Goal: Task Accomplishment & Management: Use online tool/utility

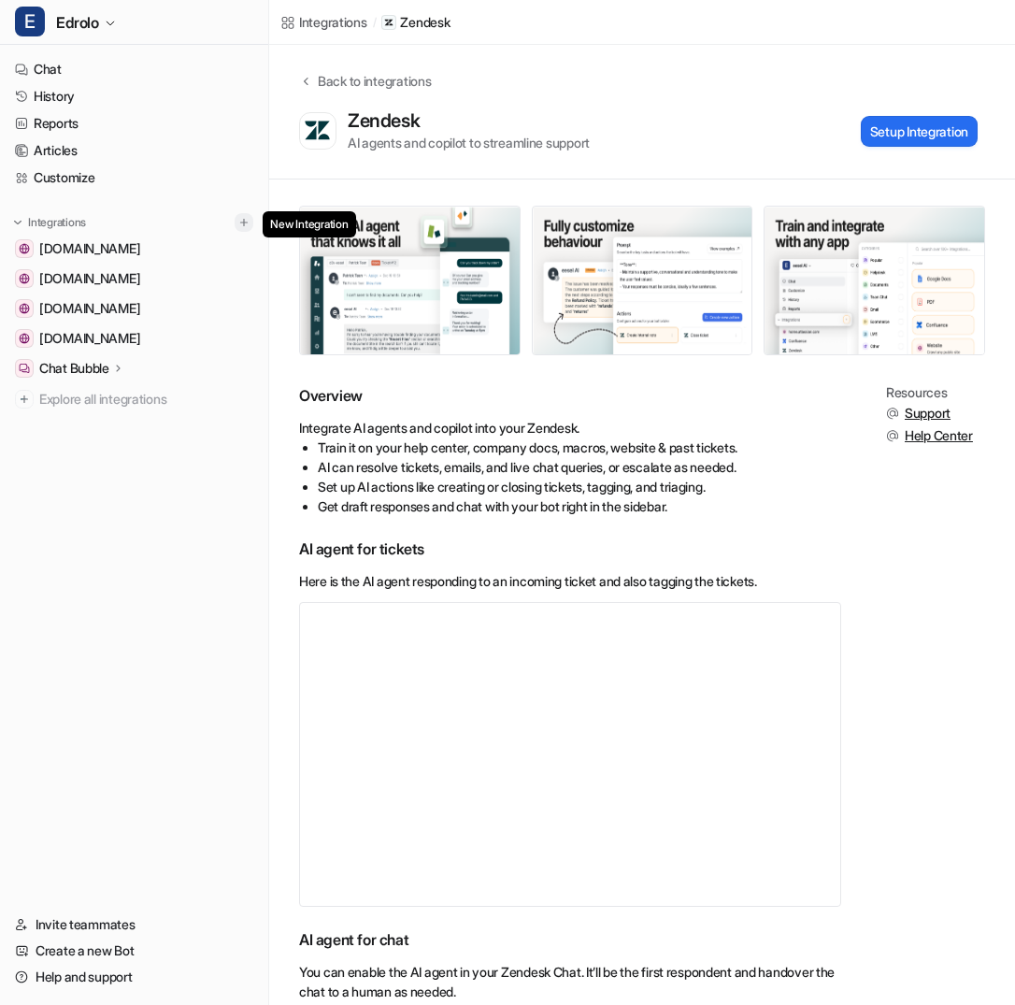
click at [237, 219] on img at bounding box center [243, 222] width 13 height 13
click at [245, 226] on img at bounding box center [243, 222] width 13 height 13
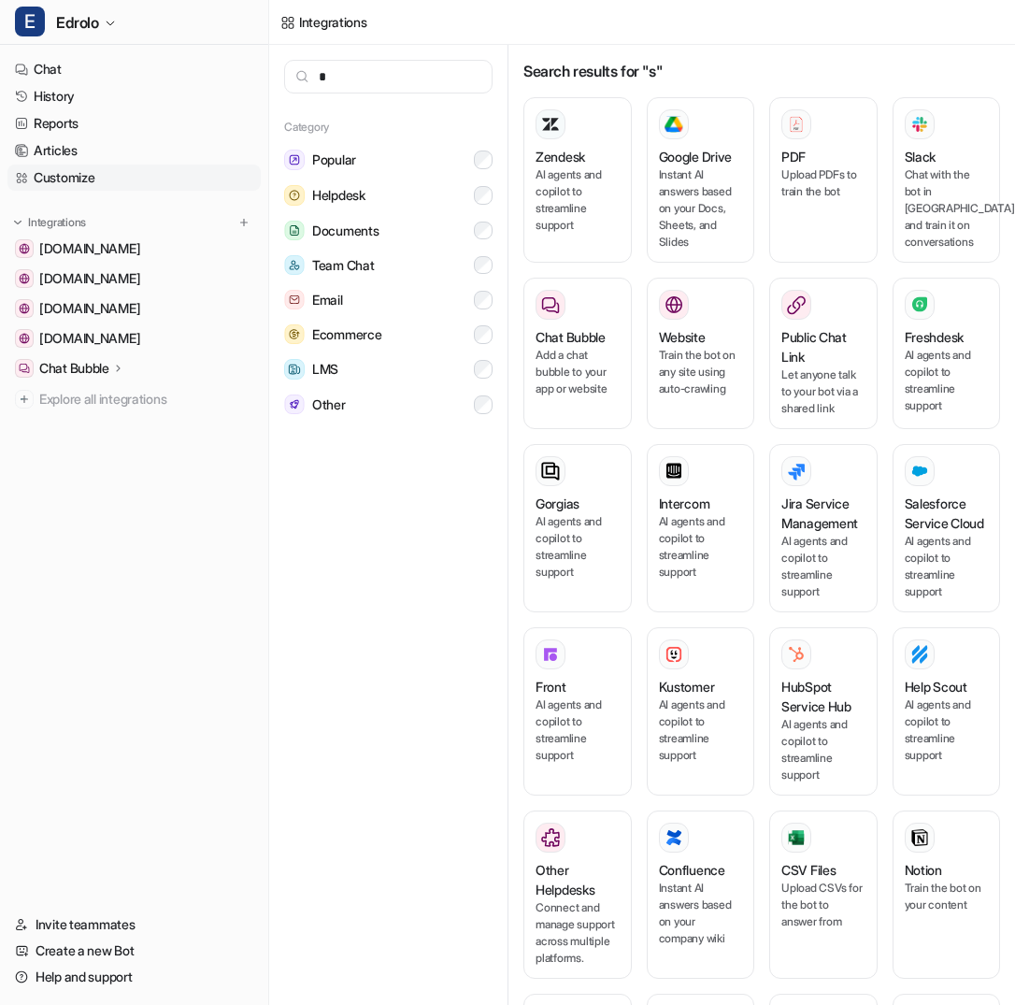
type input "*"
click at [220, 177] on link "Customize" at bounding box center [133, 178] width 253 height 26
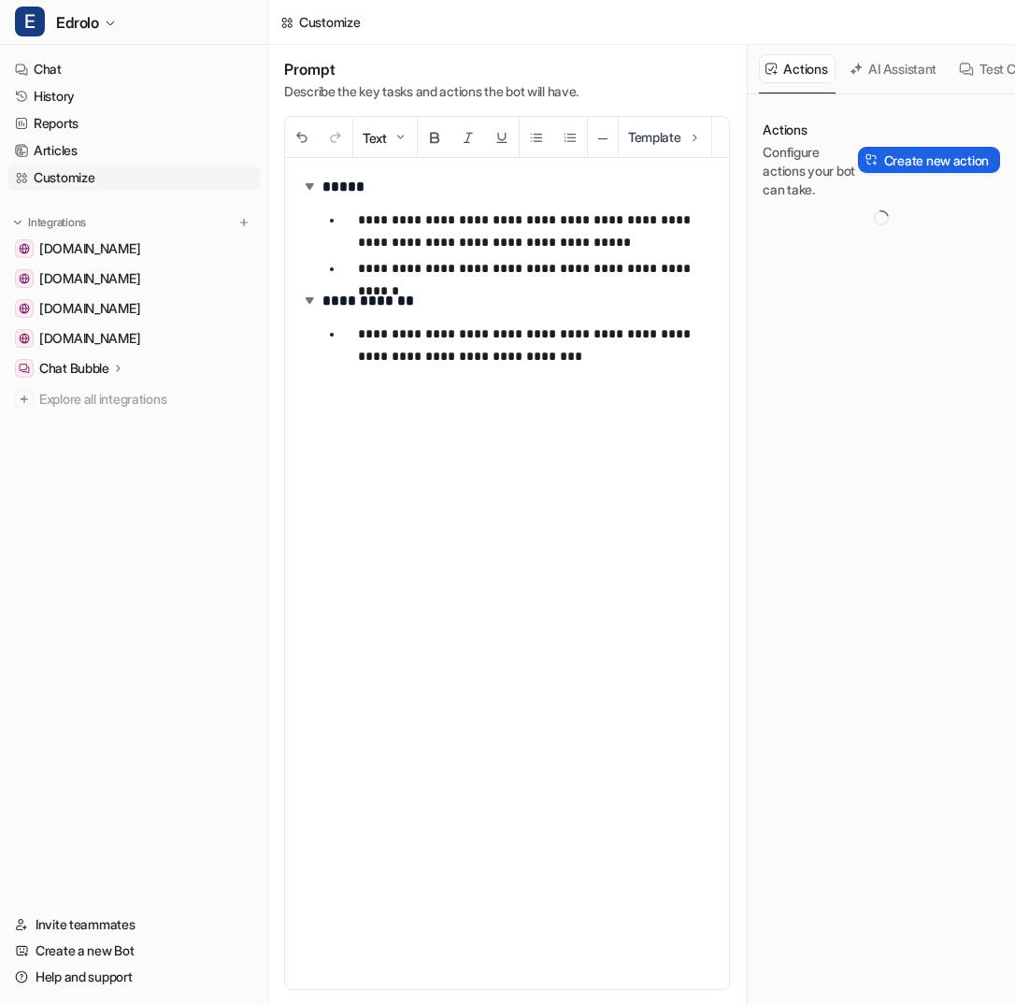
click at [884, 162] on button "Create new action" at bounding box center [929, 160] width 142 height 26
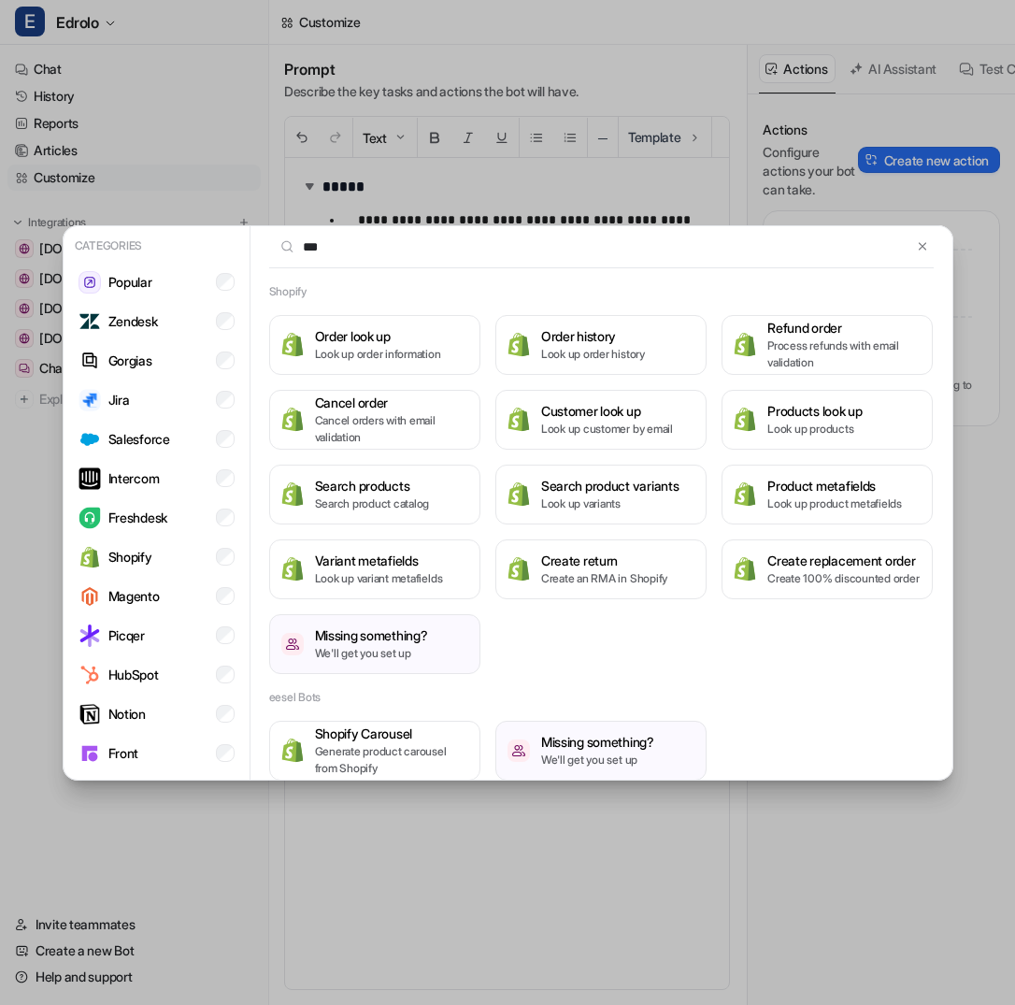
type input "***"
click at [445, 476] on button "Search products Search product catalog" at bounding box center [374, 495] width 211 height 60
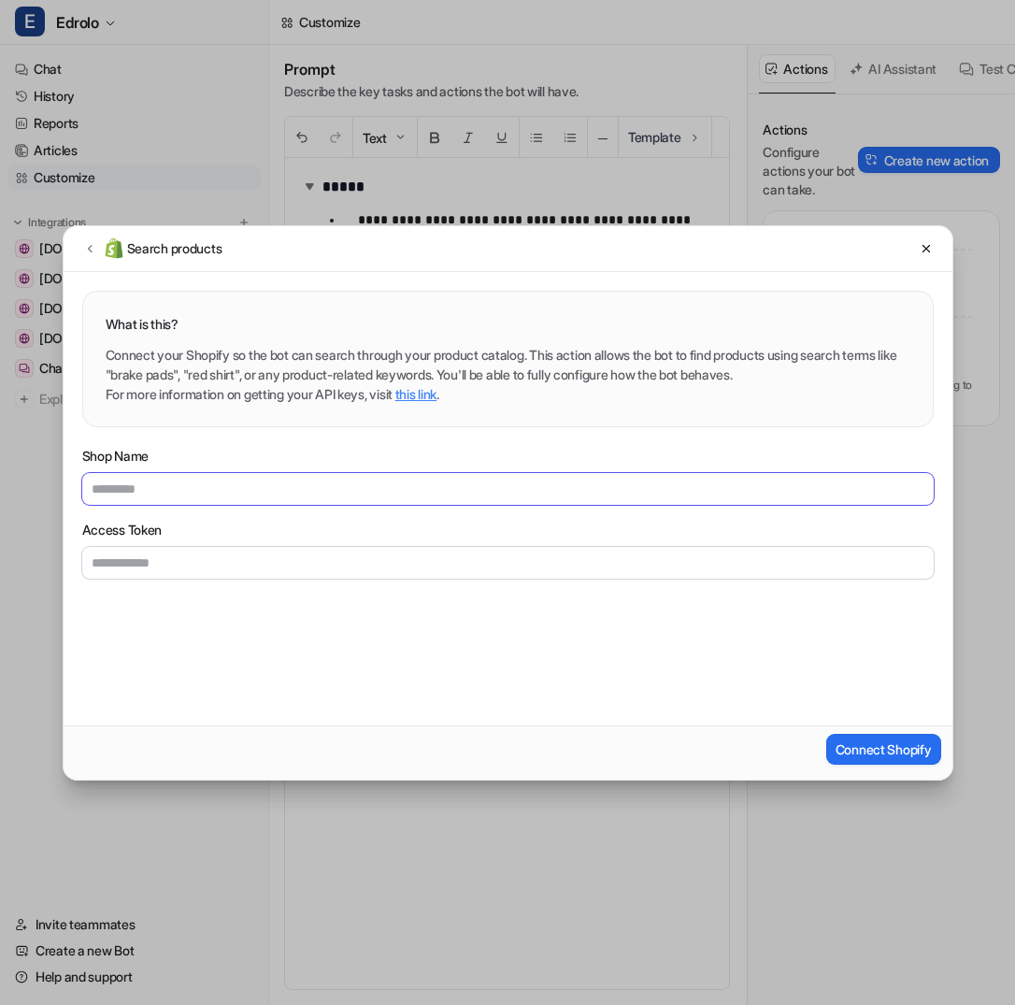
click at [447, 477] on input "Shop Name" at bounding box center [508, 489] width 852 height 32
click at [437, 393] on link "this link" at bounding box center [415, 394] width 41 height 16
click at [85, 243] on icon at bounding box center [89, 248] width 13 height 14
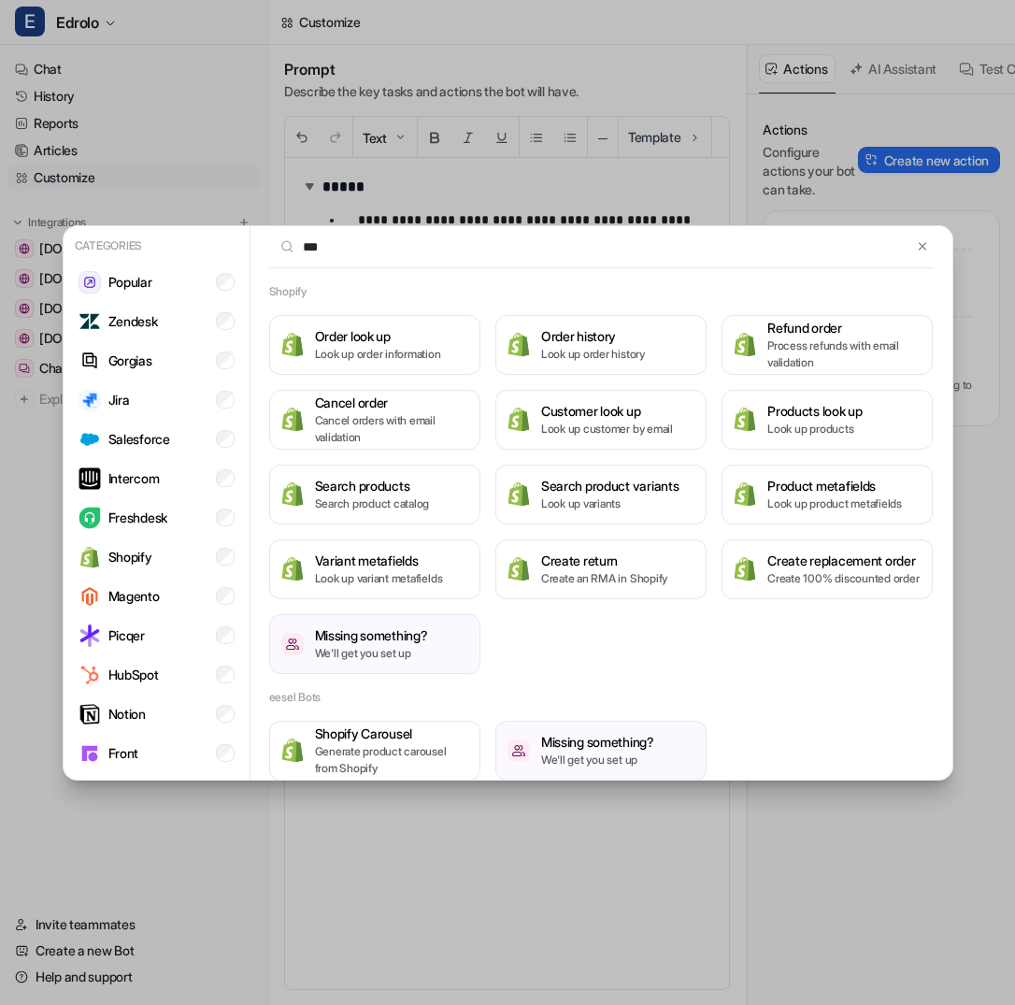
click at [490, 56] on div "Categories Popular Zendesk Gorgias Jira Salesforce Intercom Freshdesk Shopify M…" at bounding box center [508, 502] width 921 height 1005
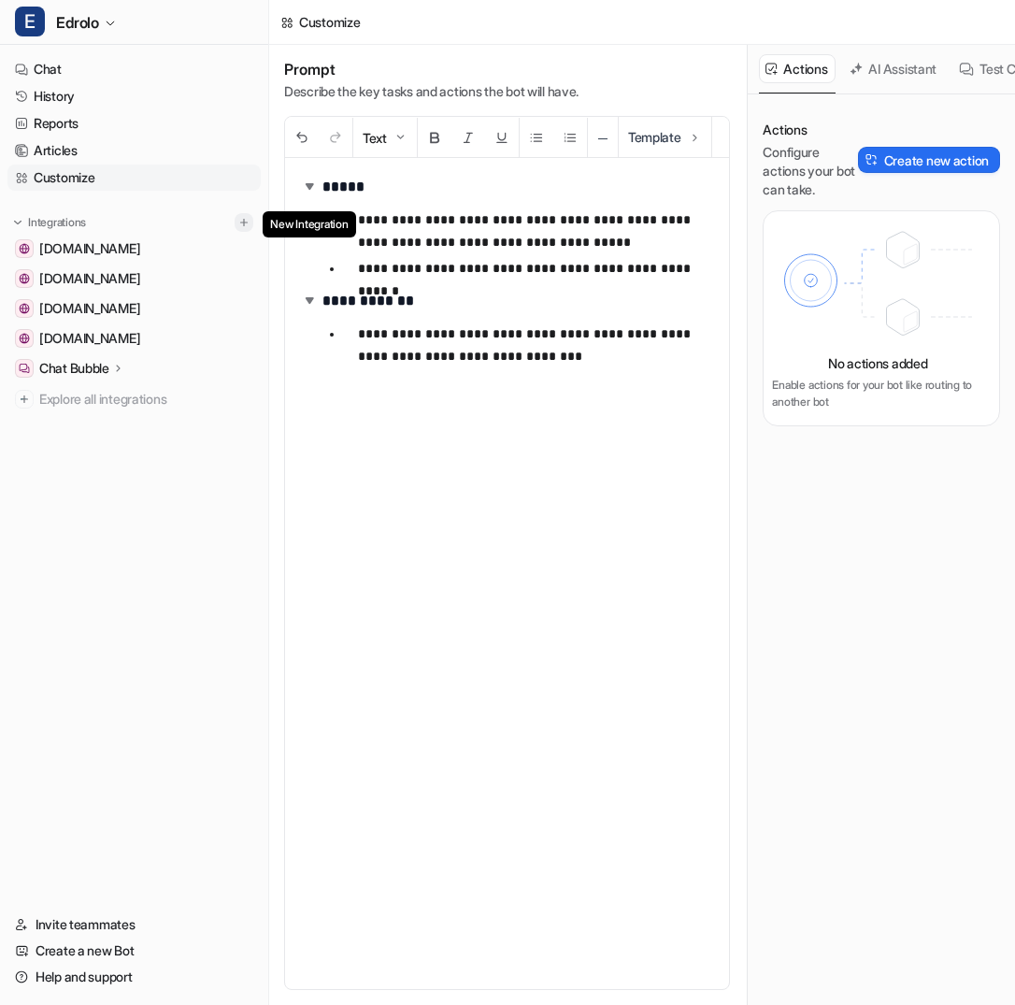
click at [244, 221] on img at bounding box center [243, 222] width 13 height 13
click at [243, 224] on img at bounding box center [243, 222] width 13 height 13
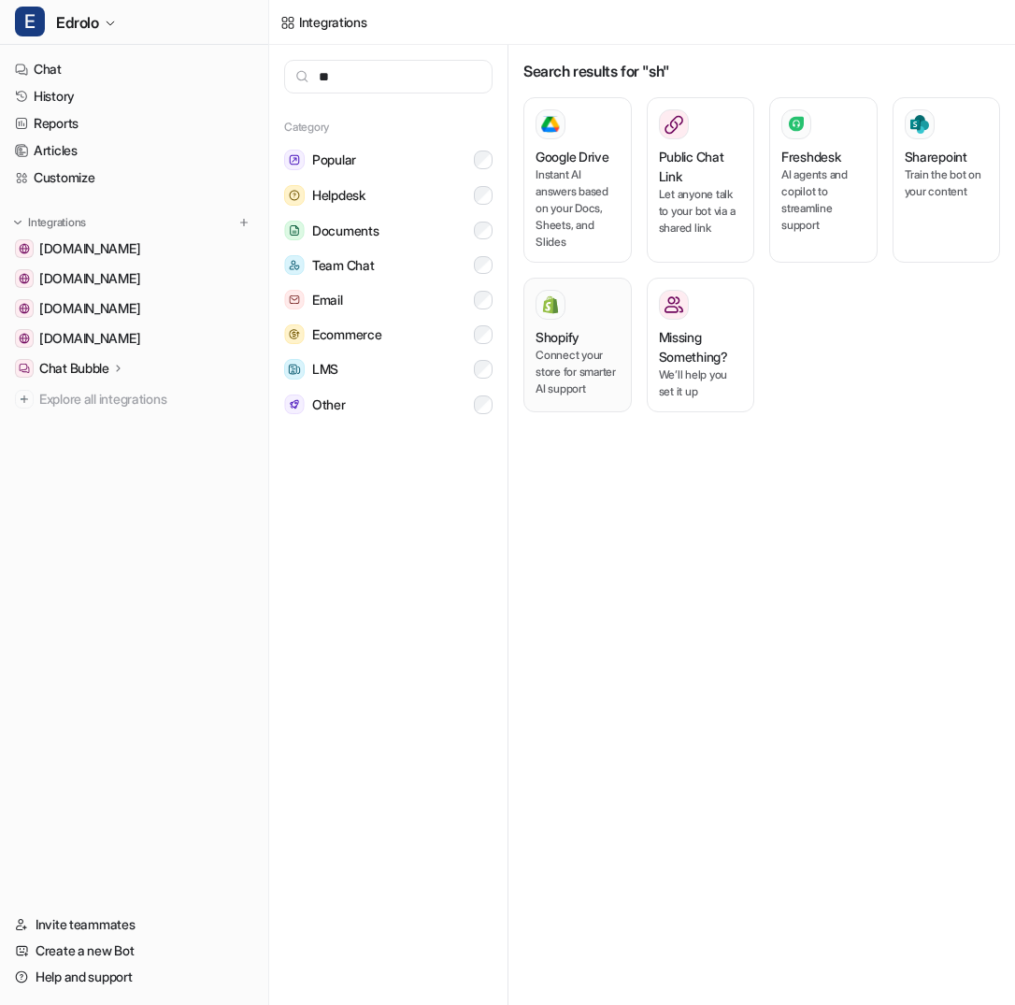
type input "**"
click at [582, 323] on div "Shopify Connect your store for smarter AI support" at bounding box center [578, 345] width 84 height 110
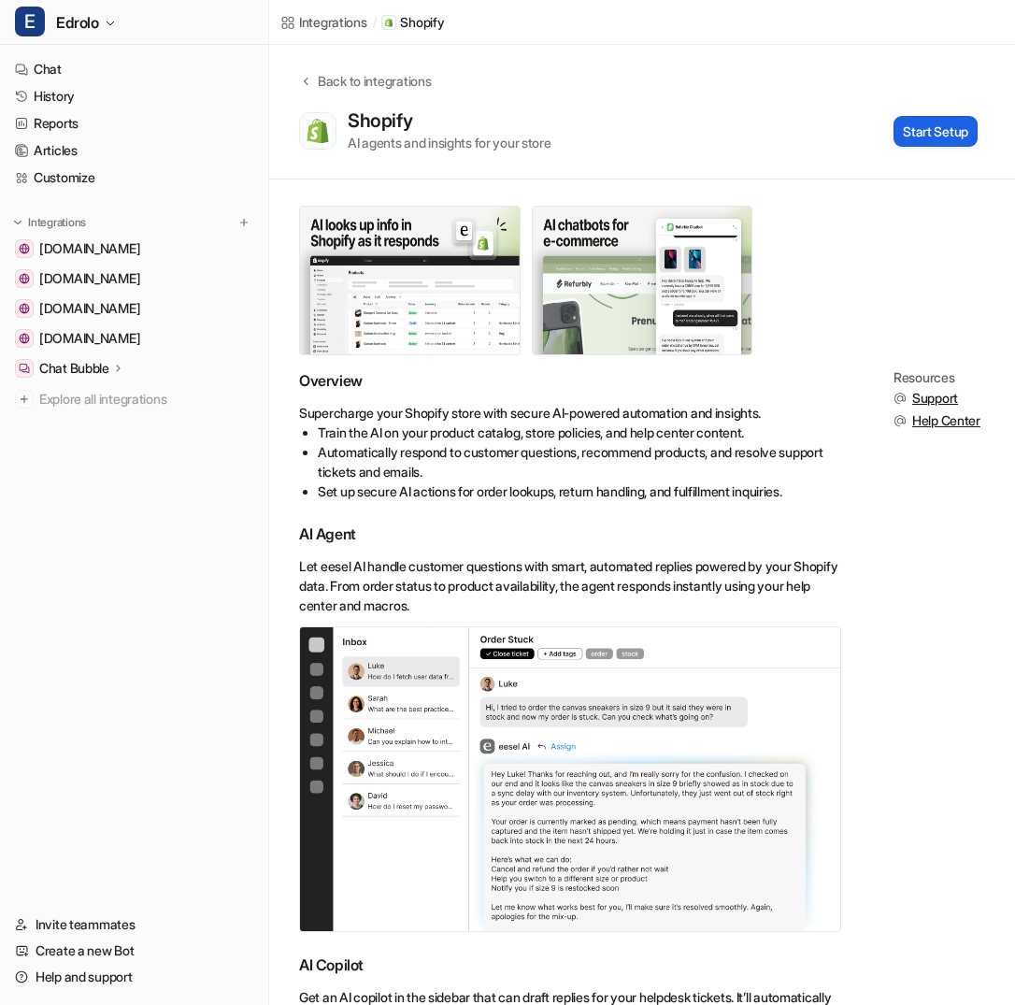
click at [934, 136] on button "Start Setup" at bounding box center [936, 131] width 84 height 31
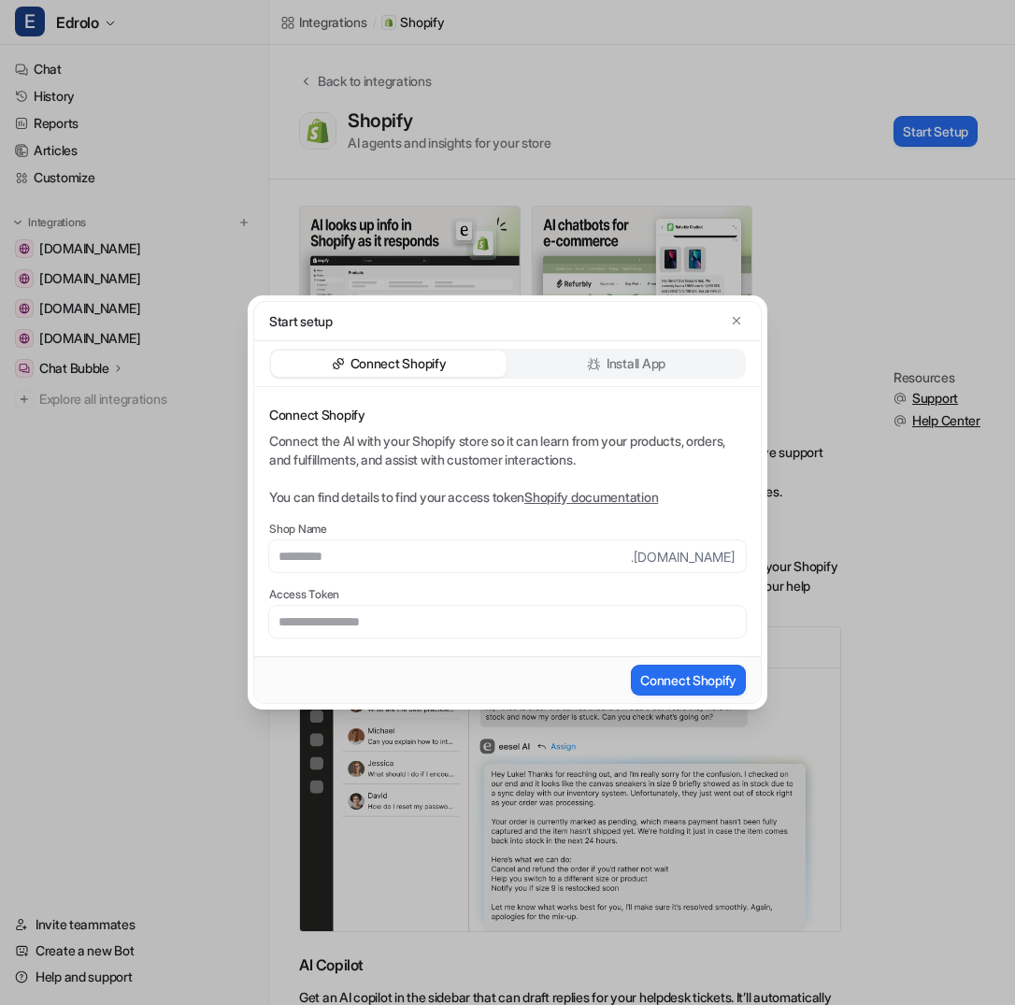
click at [654, 362] on p "Install App" at bounding box center [636, 363] width 59 height 19
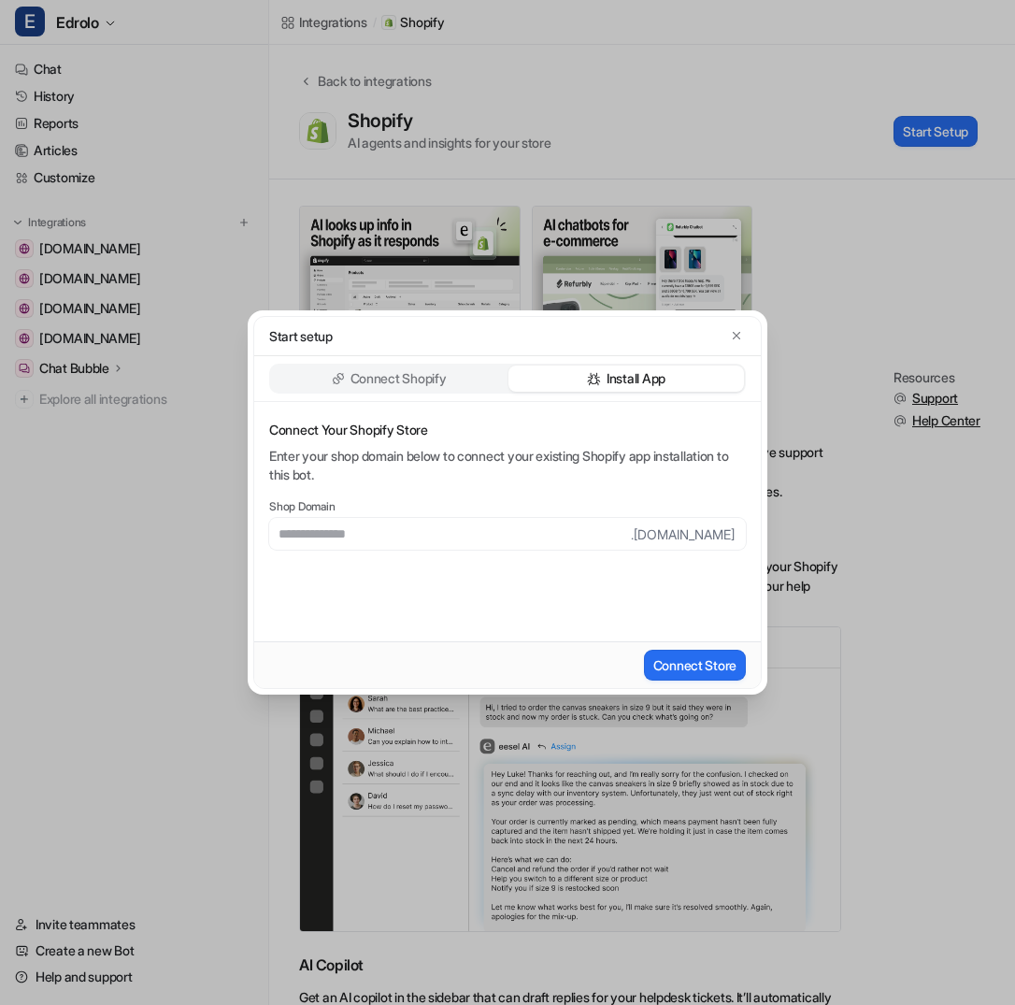
click at [460, 372] on div "Connect Shopify" at bounding box center [389, 379] width 236 height 26
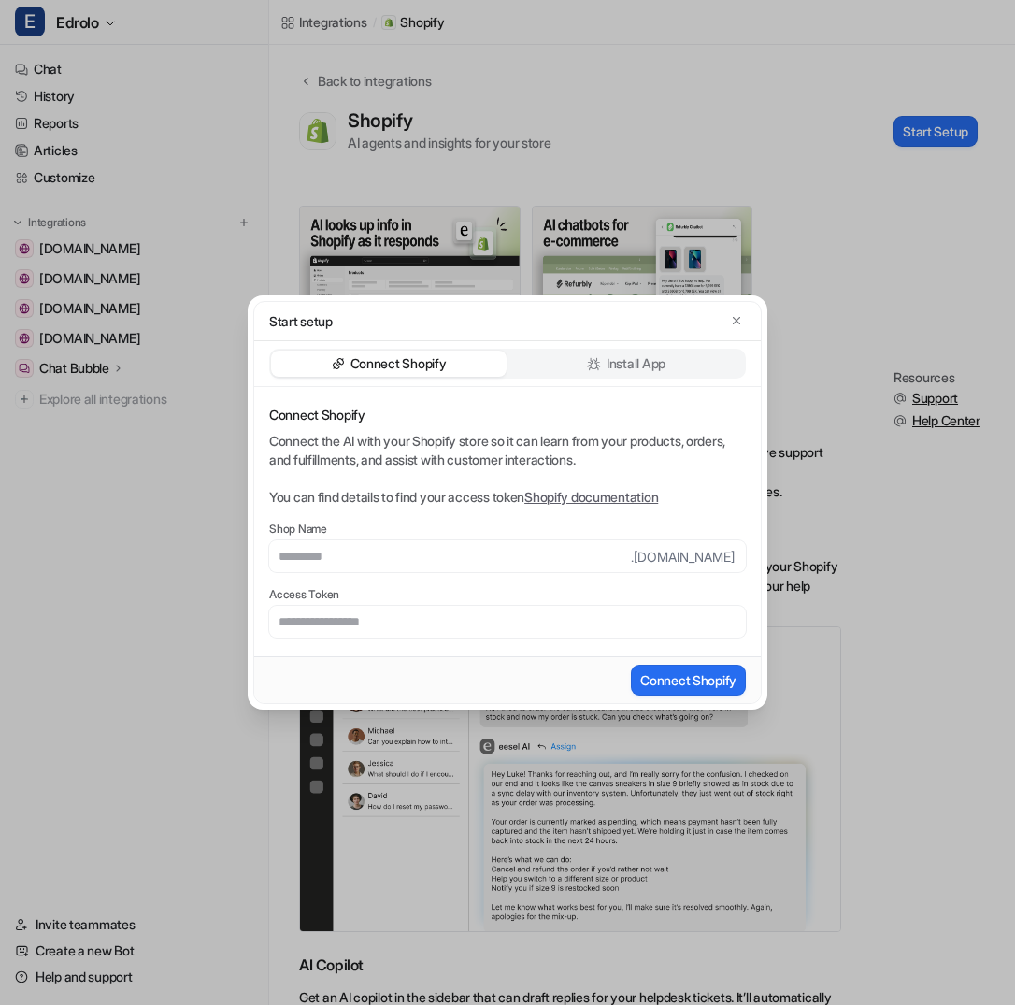
click at [510, 365] on div "Install App" at bounding box center [627, 364] width 236 height 26
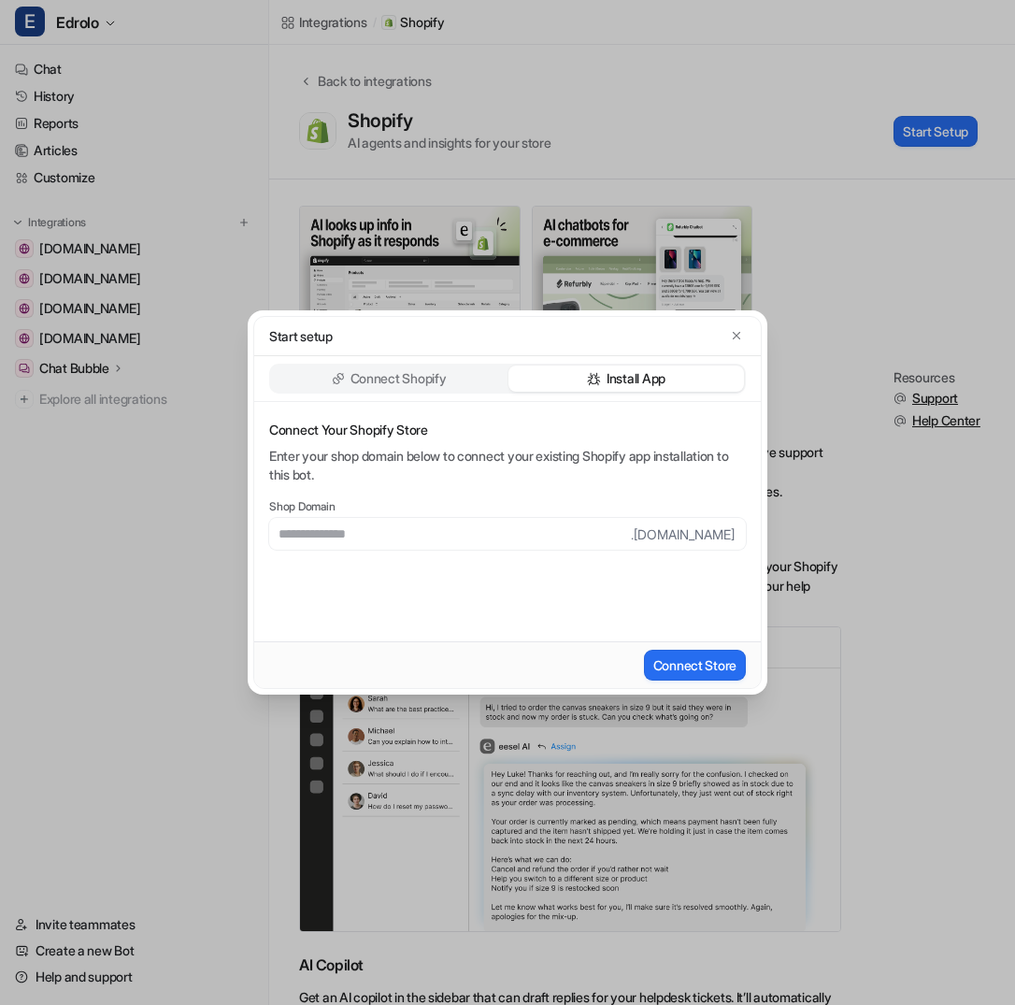
click at [457, 381] on div "Connect Shopify" at bounding box center [389, 379] width 236 height 26
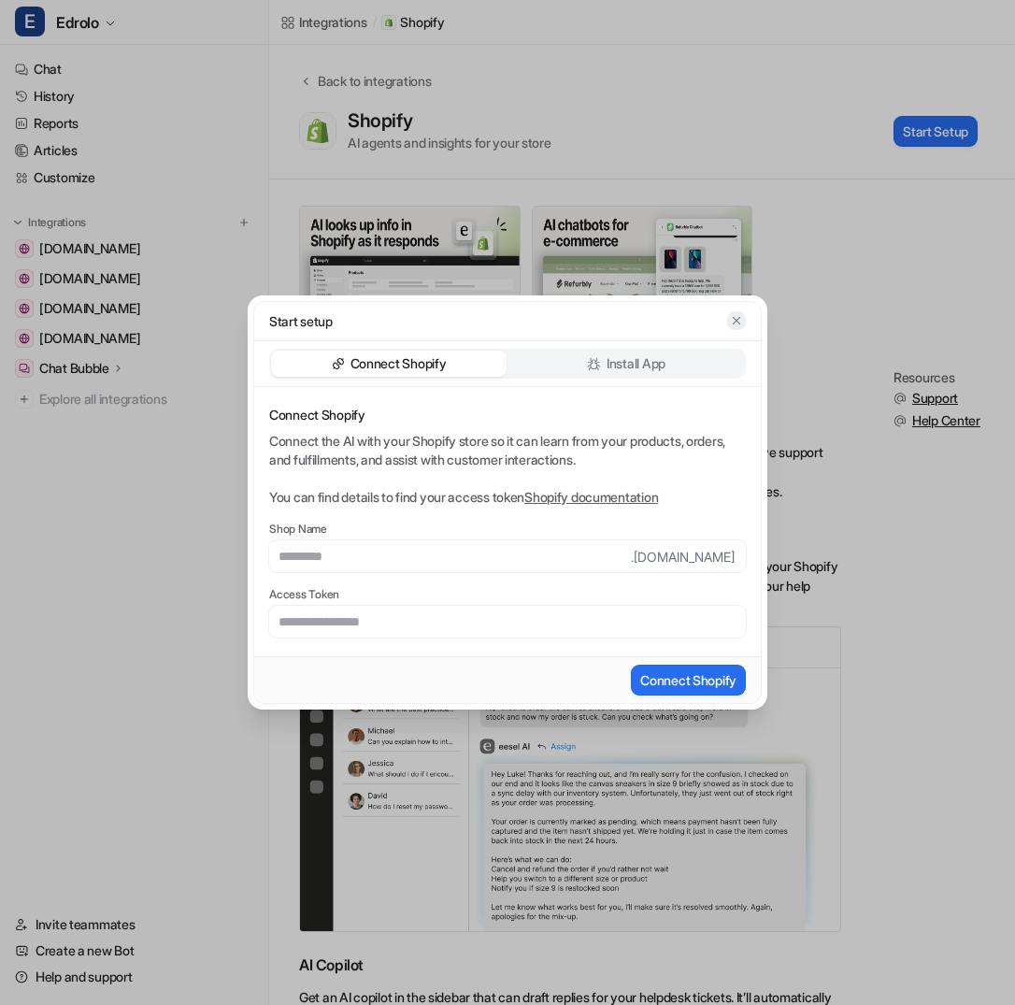
click at [743, 319] on button "button" at bounding box center [736, 320] width 19 height 19
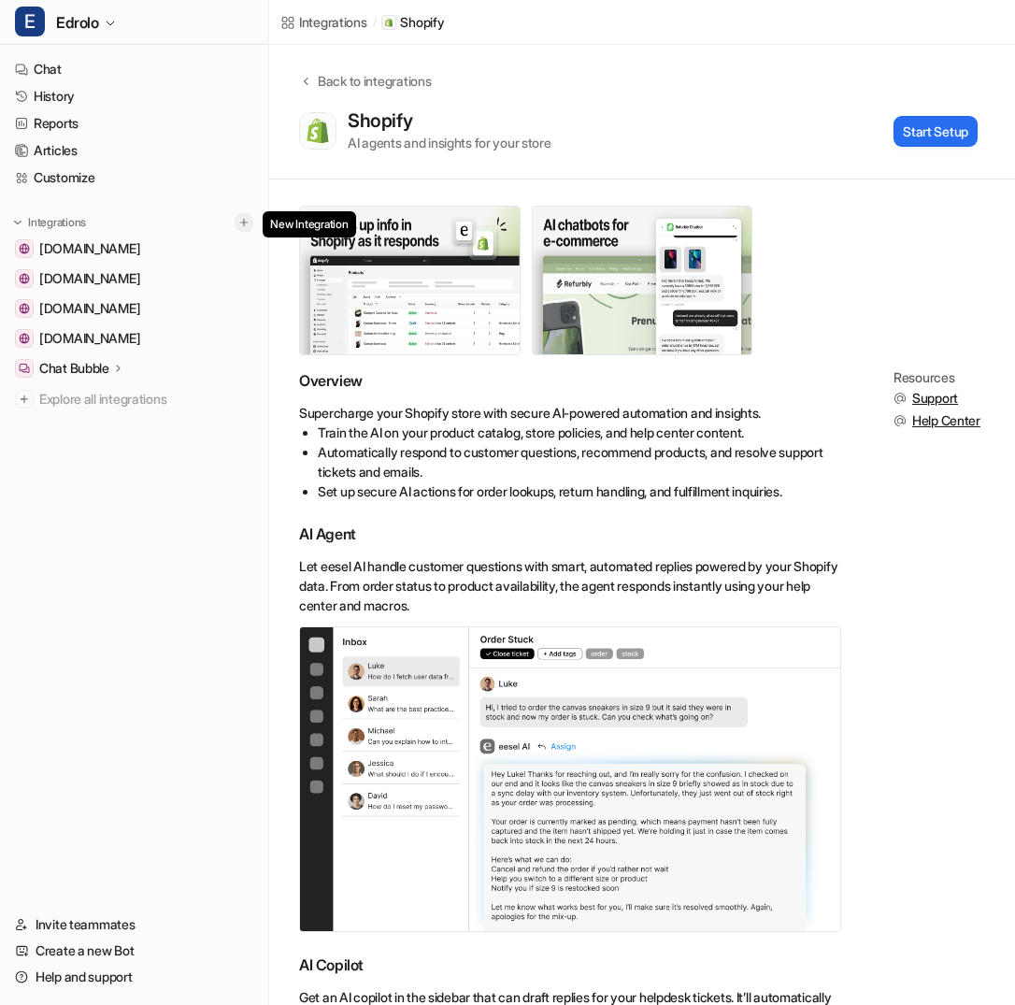
click at [250, 216] on img at bounding box center [243, 222] width 13 height 13
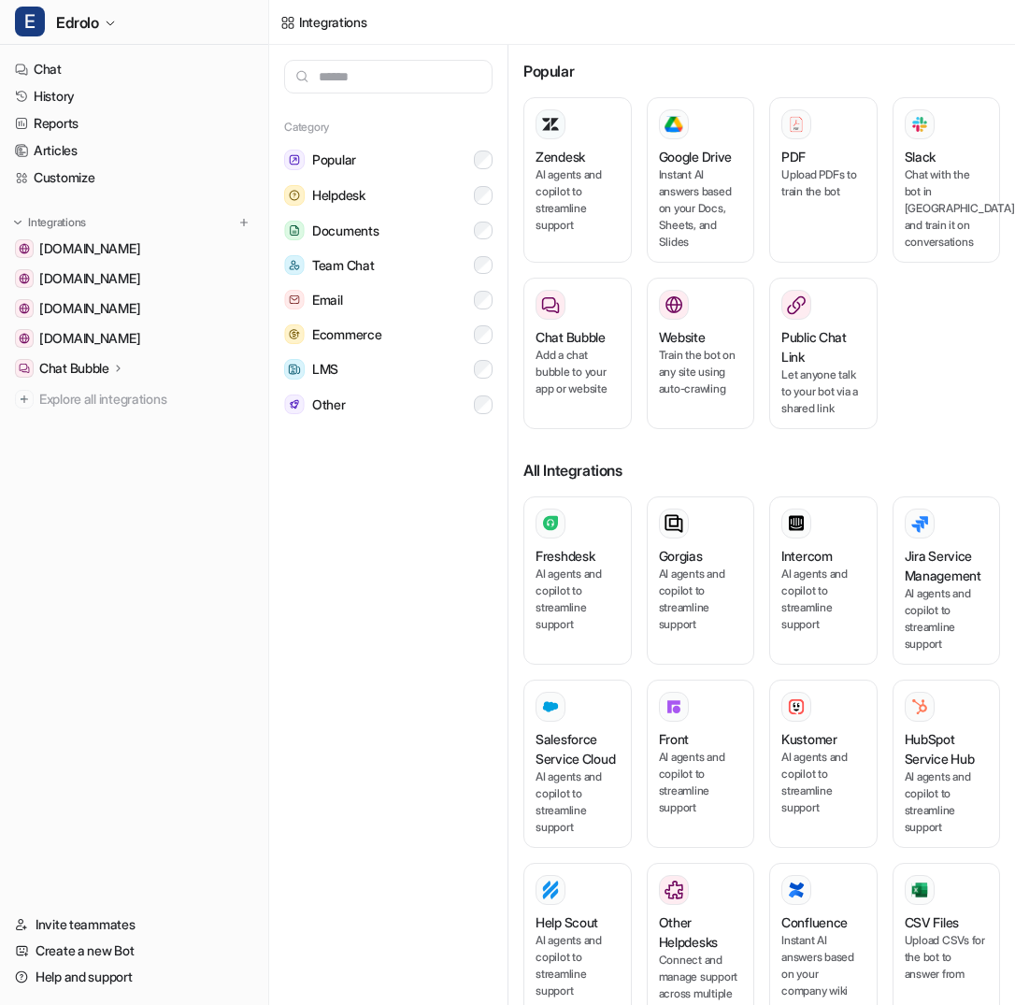
click at [385, 80] on input "text" at bounding box center [388, 77] width 208 height 34
click at [202, 165] on link "Customize" at bounding box center [133, 178] width 253 height 26
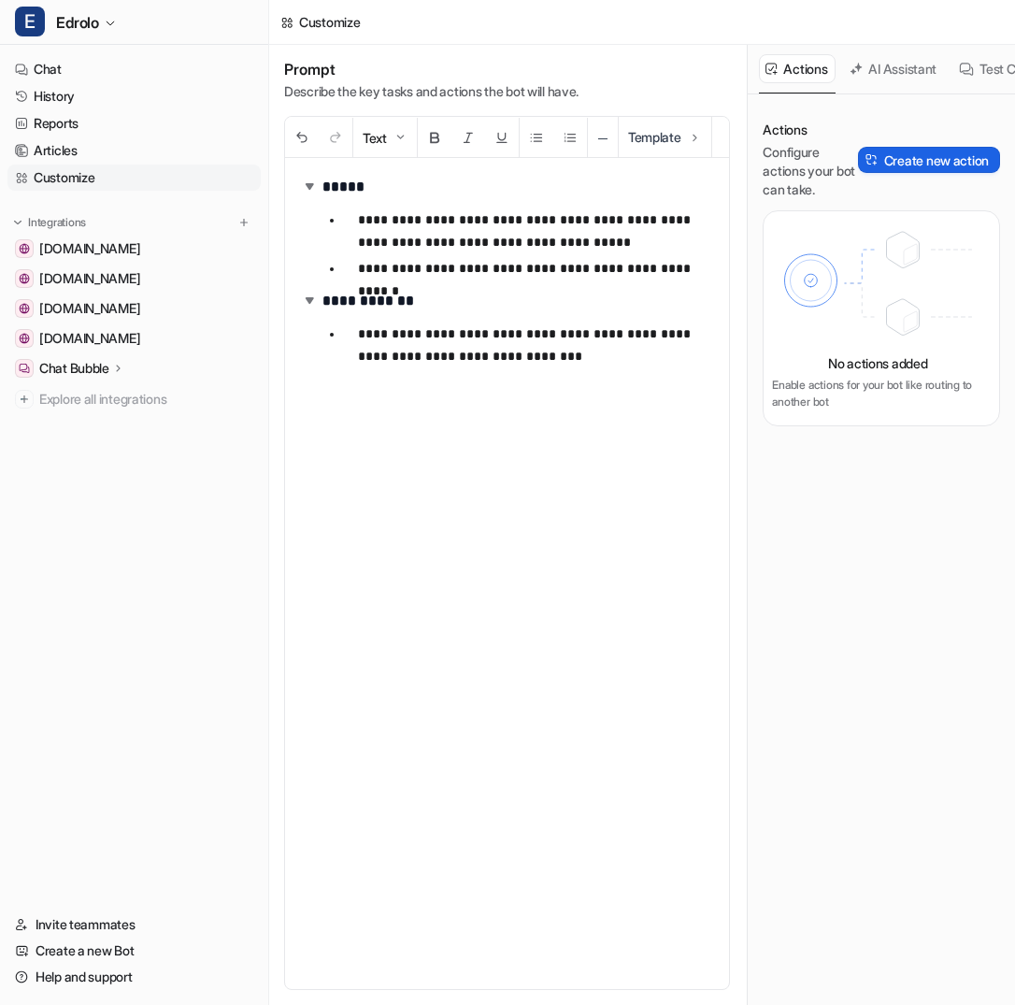
click at [887, 147] on button "Create new action" at bounding box center [929, 160] width 142 height 26
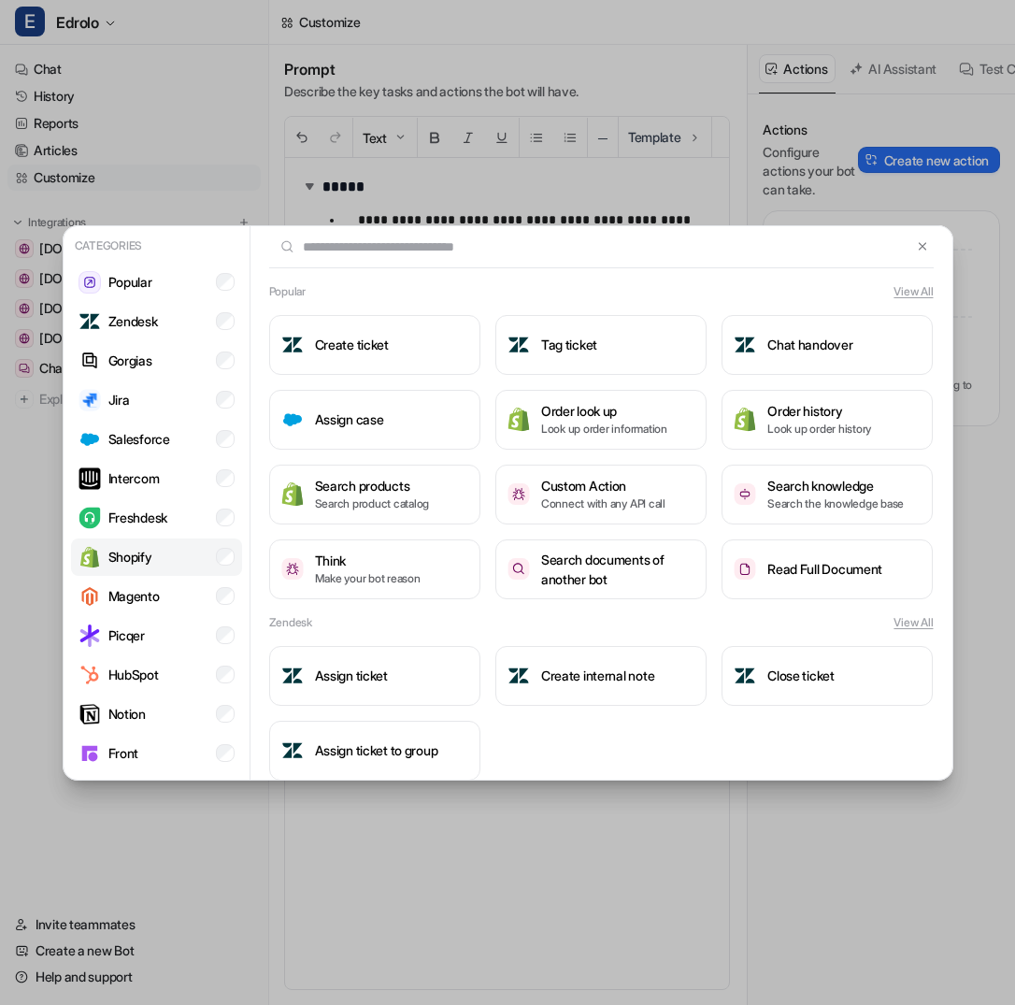
click at [208, 553] on li "Shopify" at bounding box center [156, 557] width 171 height 37
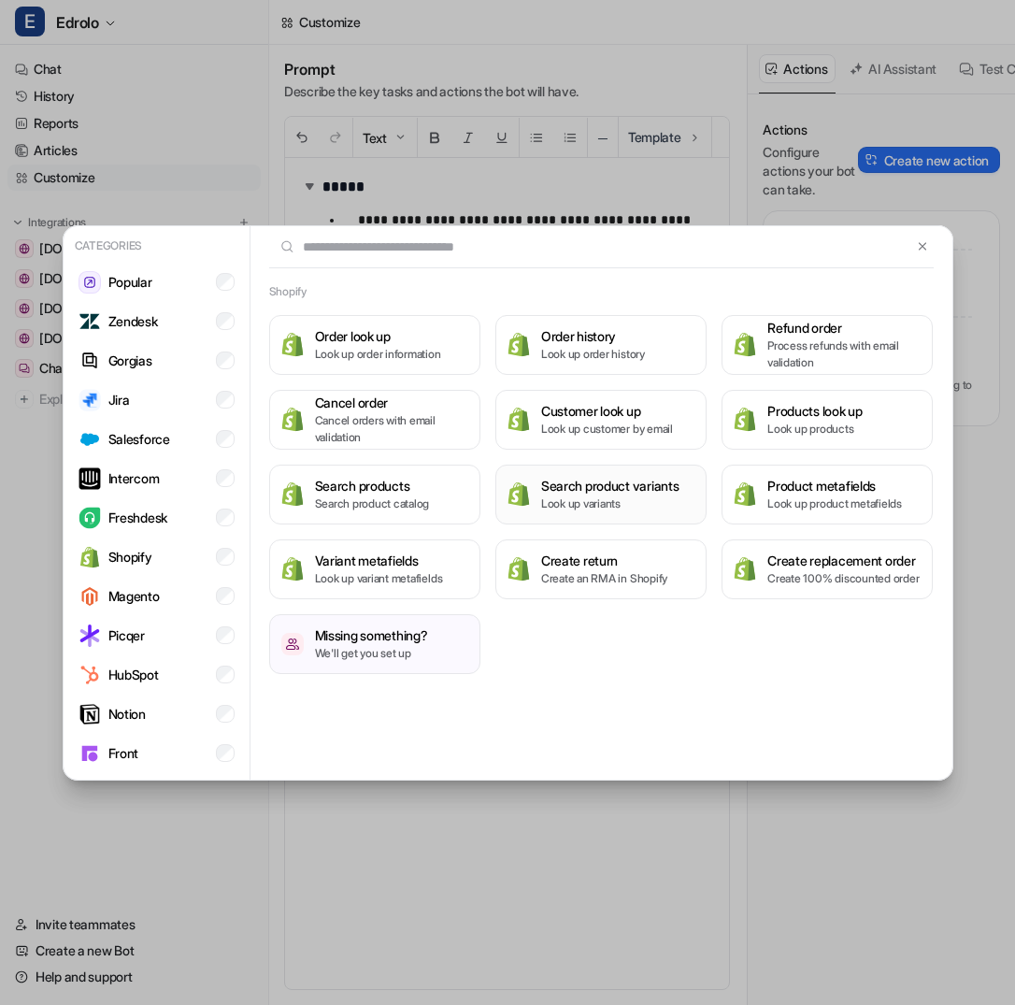
click at [538, 495] on button "Search product variants Look up variants" at bounding box center [601, 495] width 211 height 60
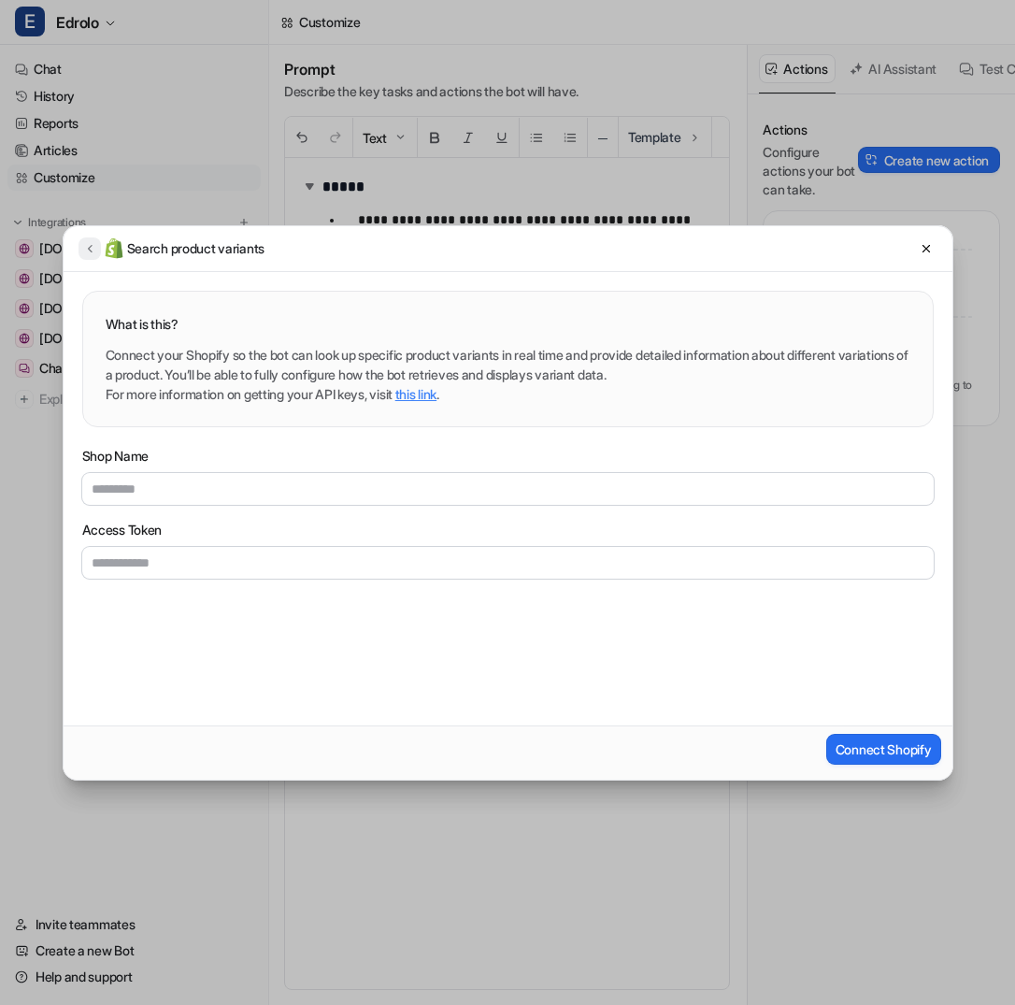
click at [88, 244] on icon at bounding box center [89, 248] width 13 height 14
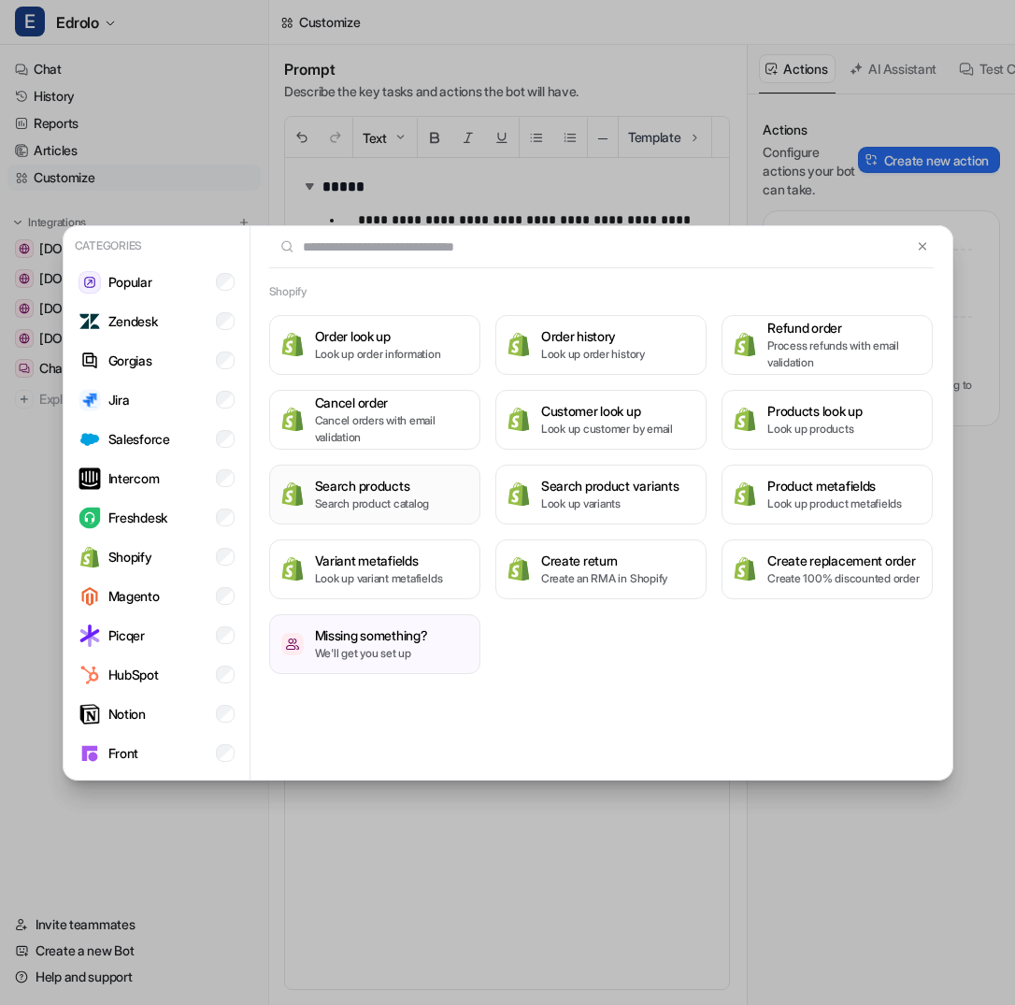
click at [428, 484] on h3 "Search products" at bounding box center [372, 486] width 115 height 20
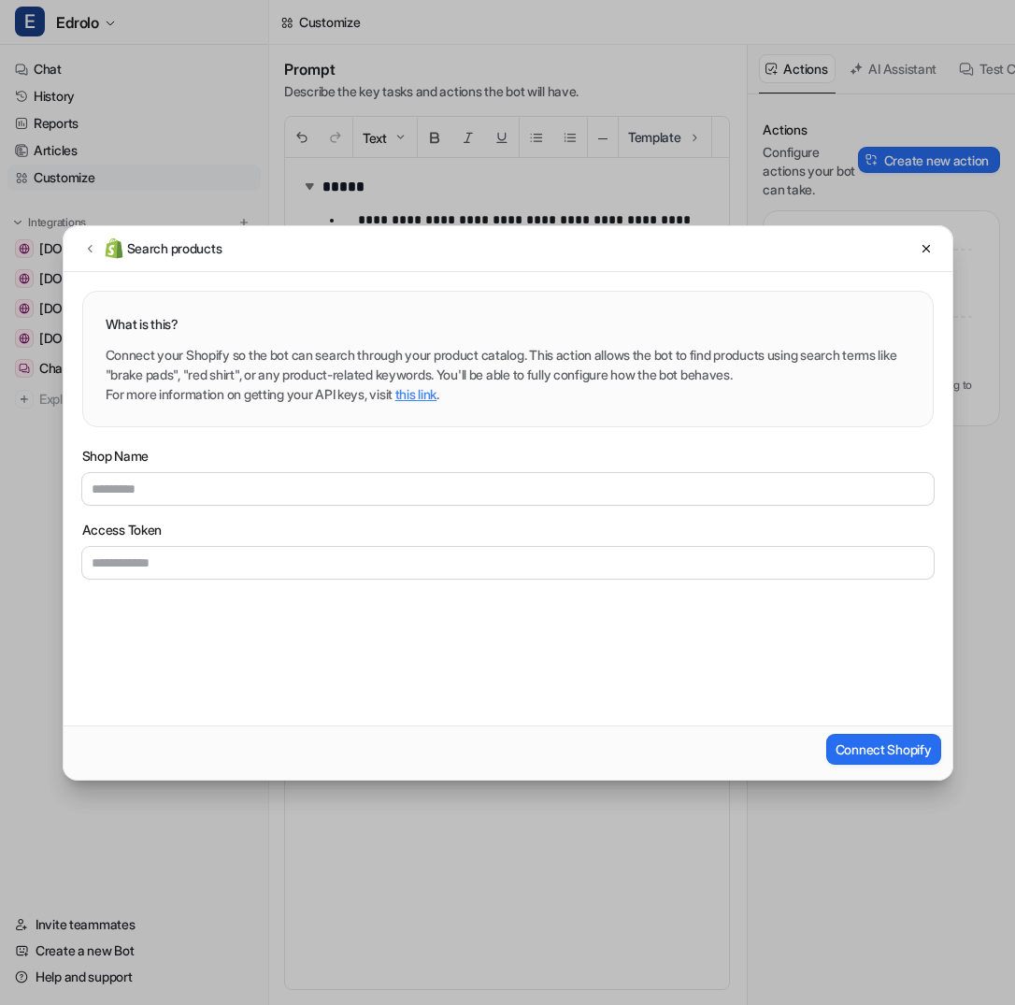
click at [855, 769] on div "Connect Shopify" at bounding box center [508, 753] width 889 height 54
click at [855, 755] on span "Connect Shopify" at bounding box center [884, 750] width 96 height 20
